Goal: Information Seeking & Learning: Learn about a topic

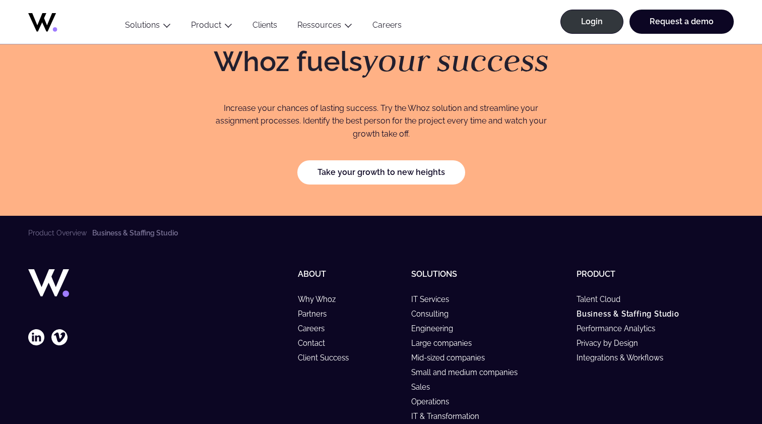
scroll to position [2885, 0]
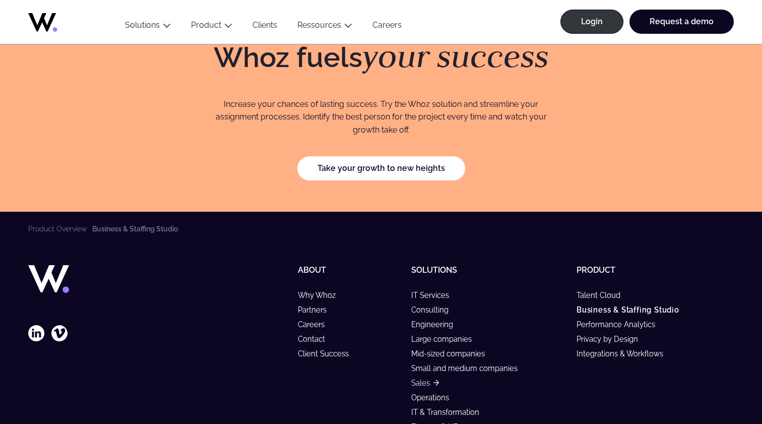
click at [423, 378] on link "Sales" at bounding box center [425, 382] width 28 height 9
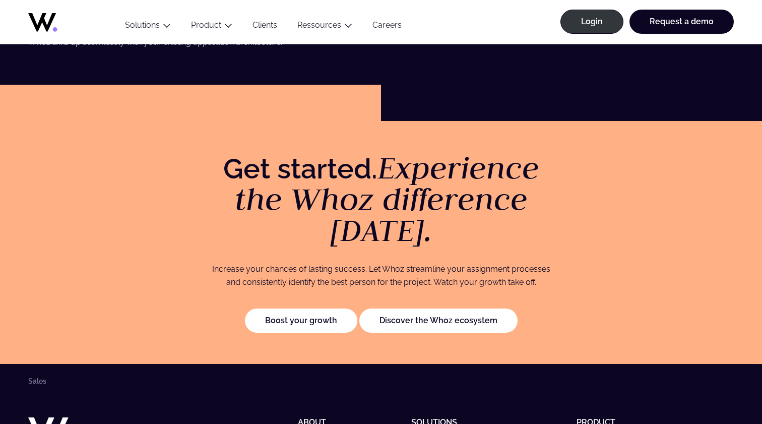
scroll to position [2130, 0]
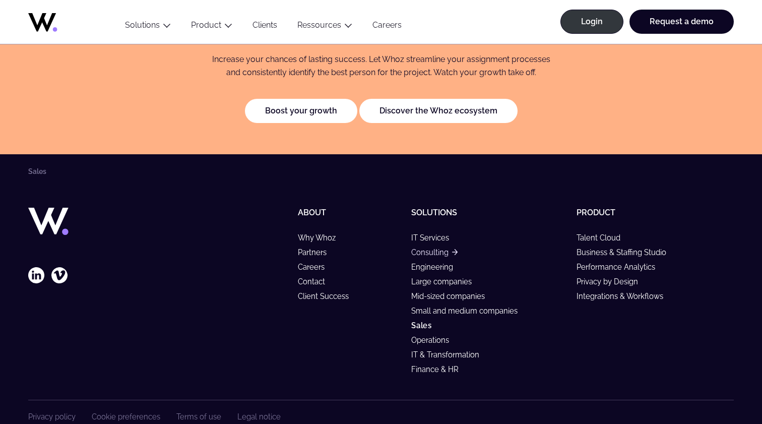
click at [426, 248] on link "Consulting" at bounding box center [434, 252] width 46 height 9
